Goal: Navigation & Orientation: Find specific page/section

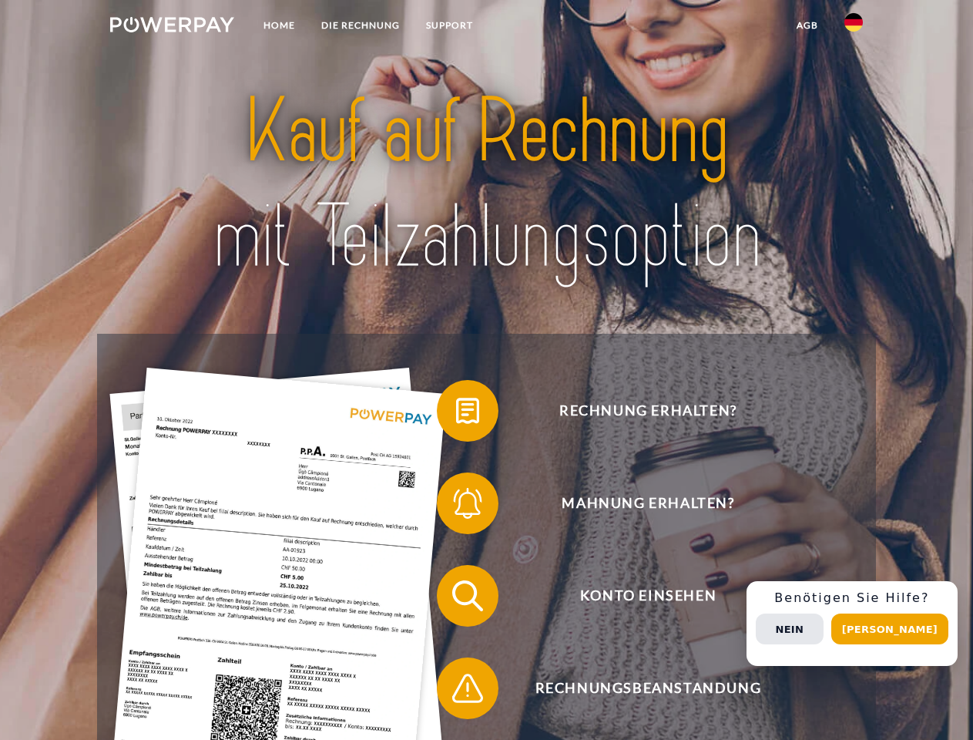
click at [172, 27] on img at bounding box center [172, 24] width 124 height 15
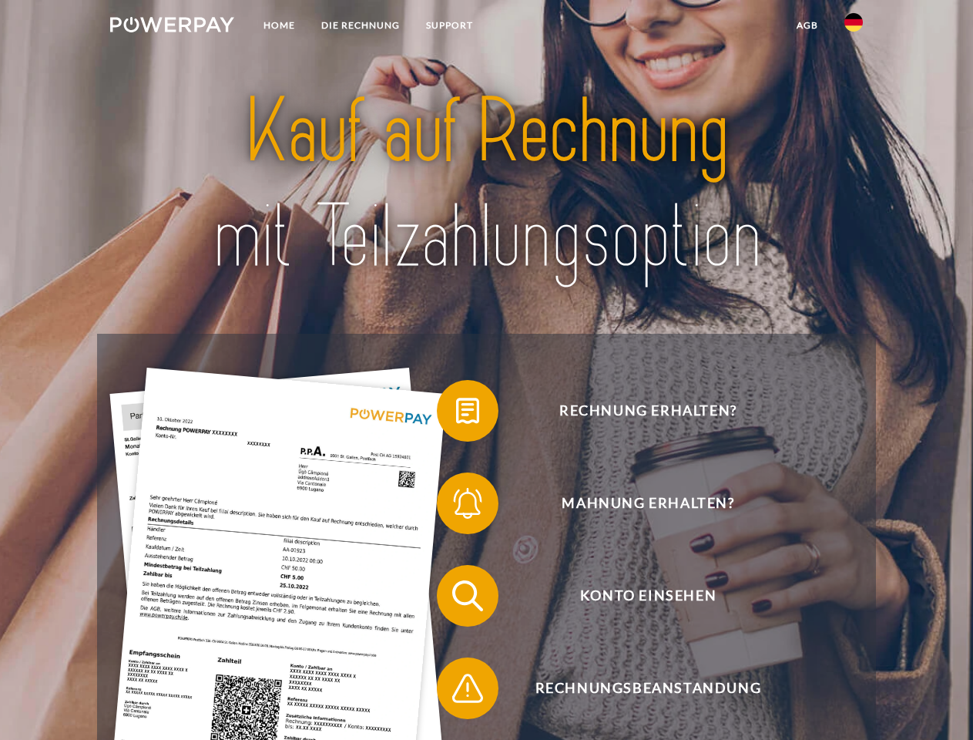
click at [854, 27] on img at bounding box center [854, 22] width 18 height 18
click at [807, 25] on link "agb" at bounding box center [808, 26] width 48 height 28
click at [456, 414] on span at bounding box center [444, 410] width 77 height 77
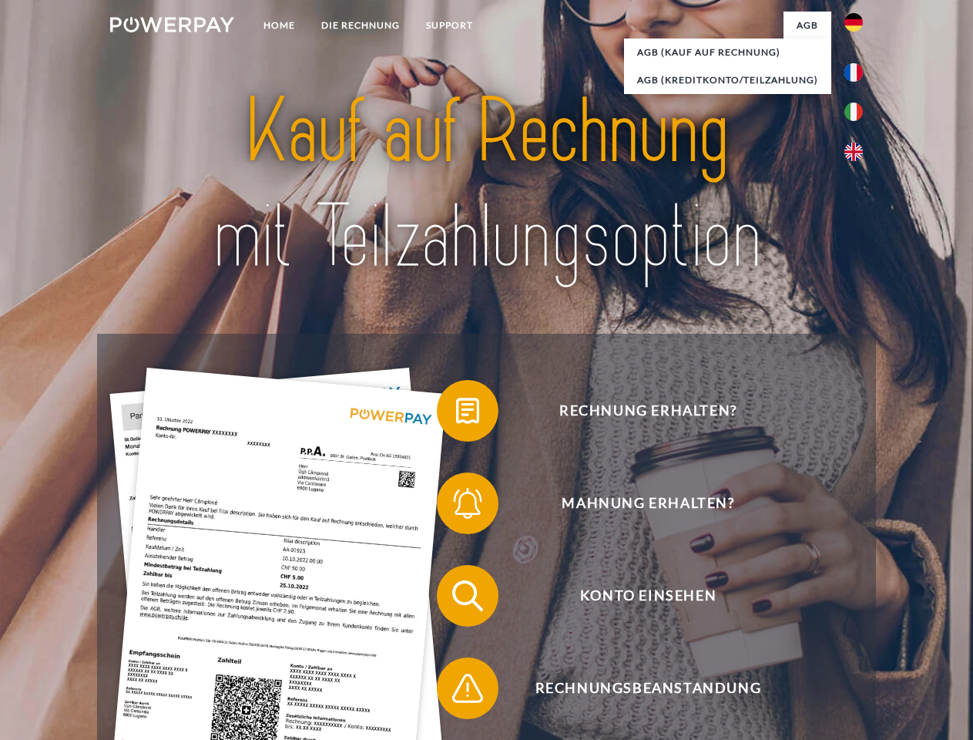
click at [456, 599] on span at bounding box center [444, 595] width 77 height 77
click at [456, 691] on span at bounding box center [444, 688] width 77 height 77
click at [858, 623] on div "Rechnung erhalten? Mahnung erhalten? Konto einsehen" at bounding box center [486, 642] width 778 height 616
click at [820, 626] on span "Konto einsehen" at bounding box center [648, 596] width 378 height 62
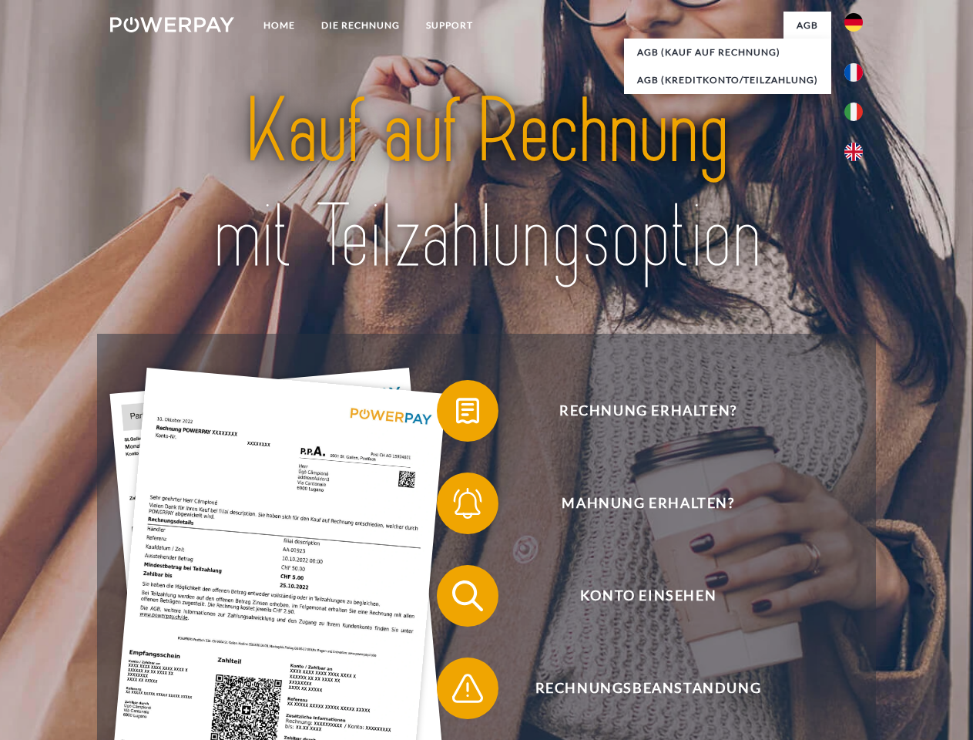
click at [895, 629] on header "Home DIE RECHNUNG SUPPORT" at bounding box center [486, 532] width 973 height 1064
